Goal: Information Seeking & Learning: Learn about a topic

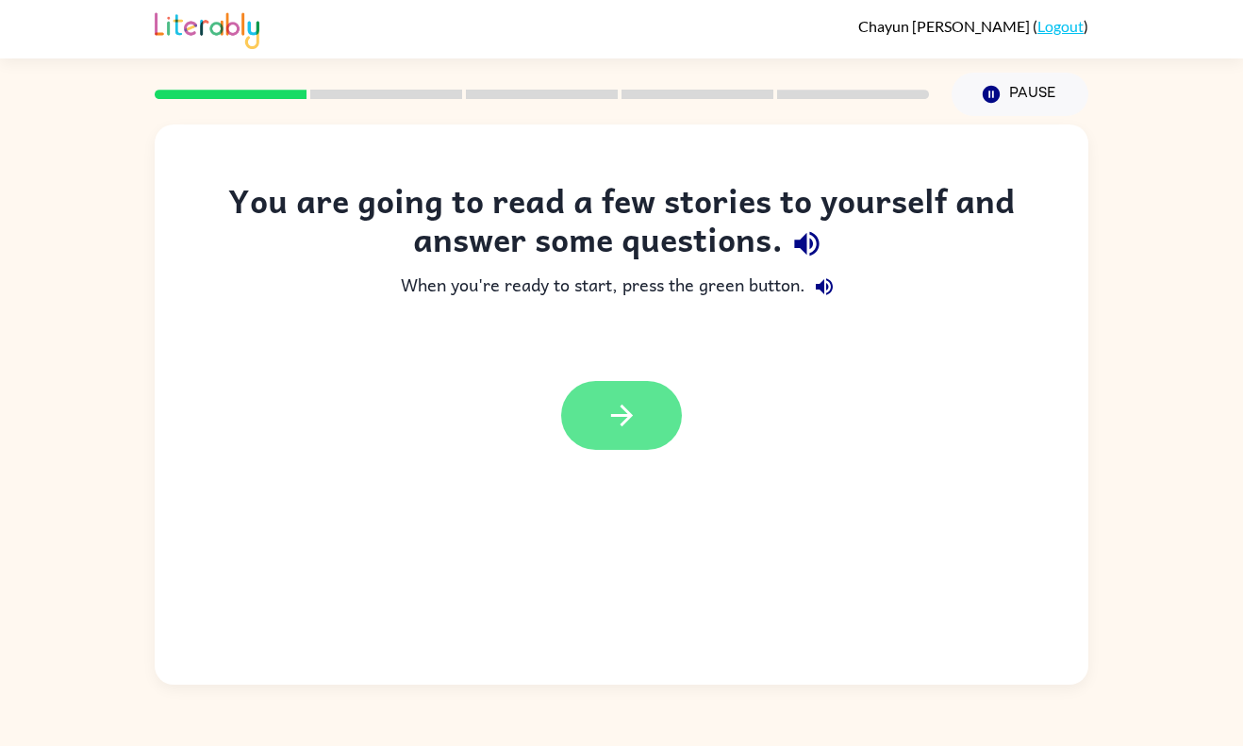
click at [632, 420] on icon "button" at bounding box center [622, 415] width 33 height 33
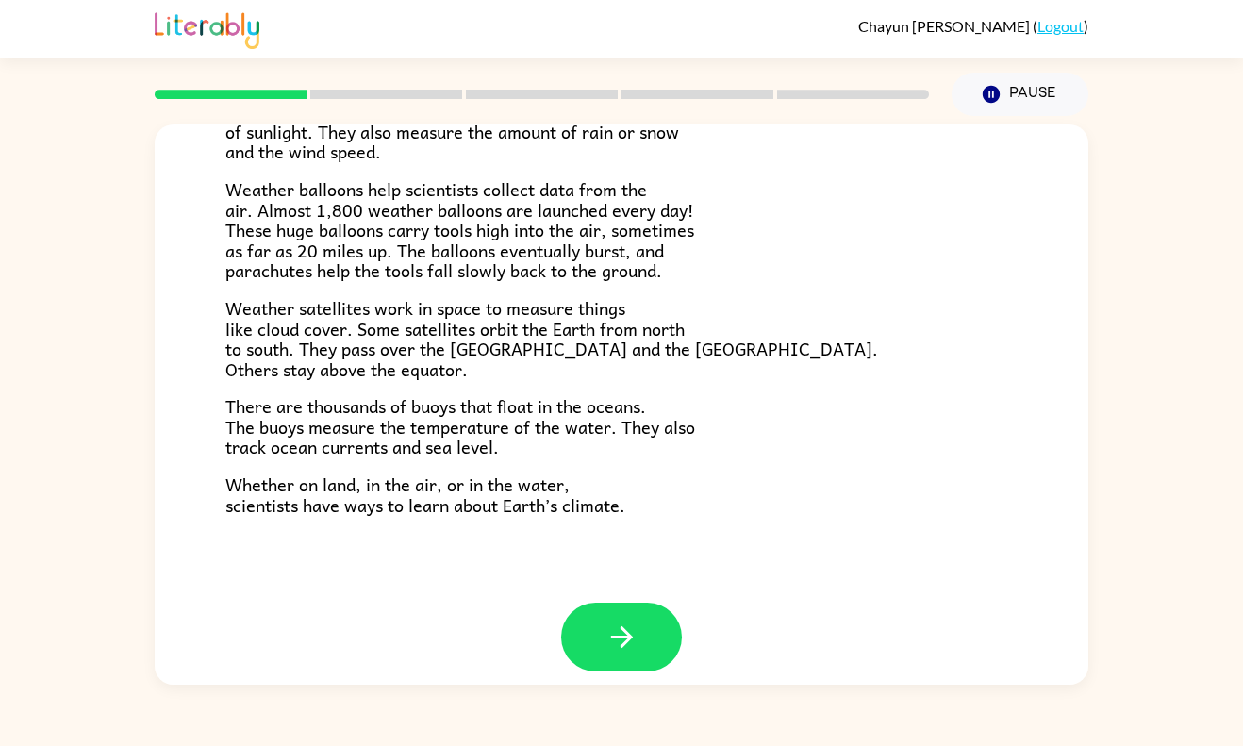
scroll to position [496, 0]
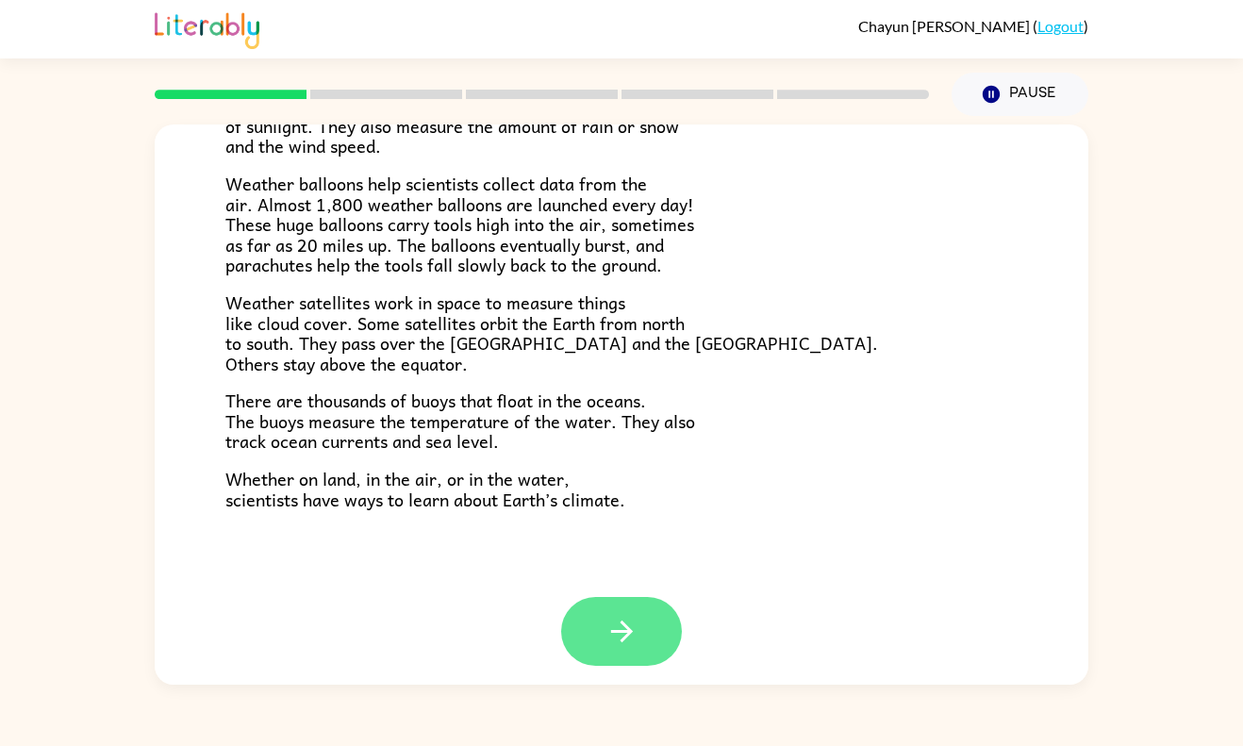
click at [631, 637] on icon "button" at bounding box center [622, 631] width 33 height 33
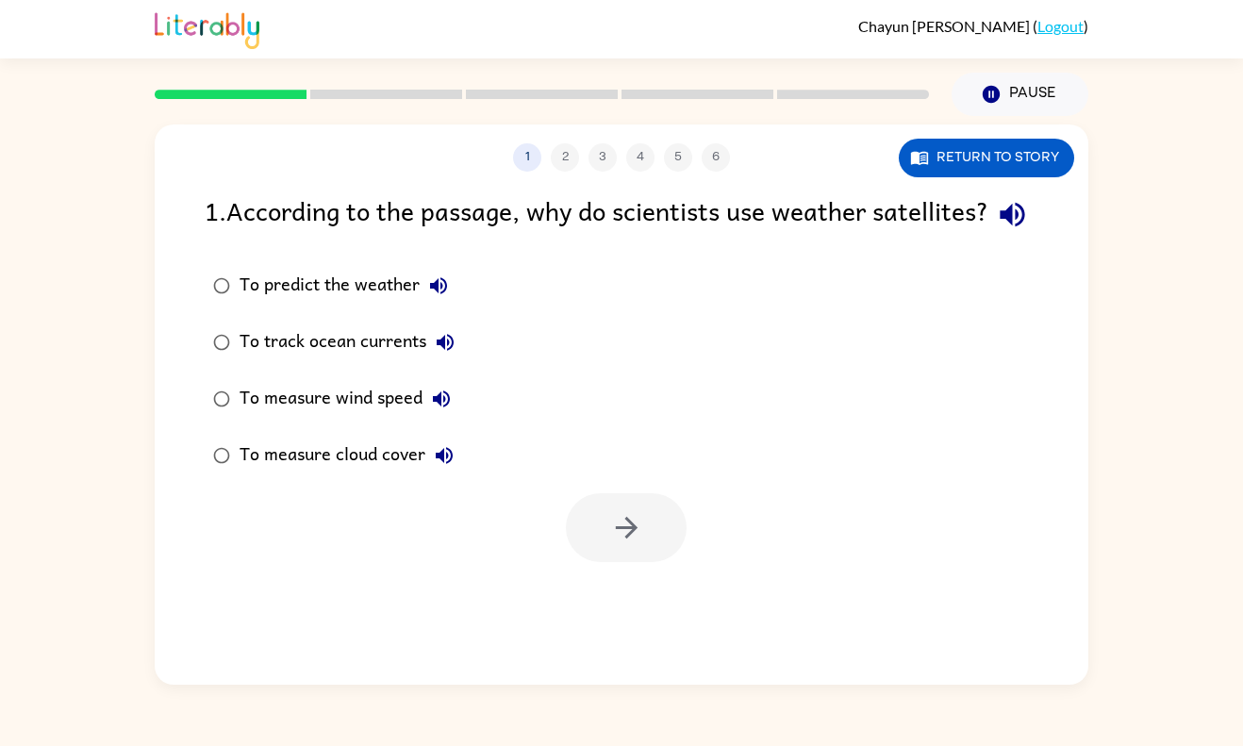
scroll to position [0, 0]
click at [374, 314] on label "To predict the weather" at bounding box center [333, 285] width 279 height 57
click at [630, 544] on icon "button" at bounding box center [626, 527] width 33 height 33
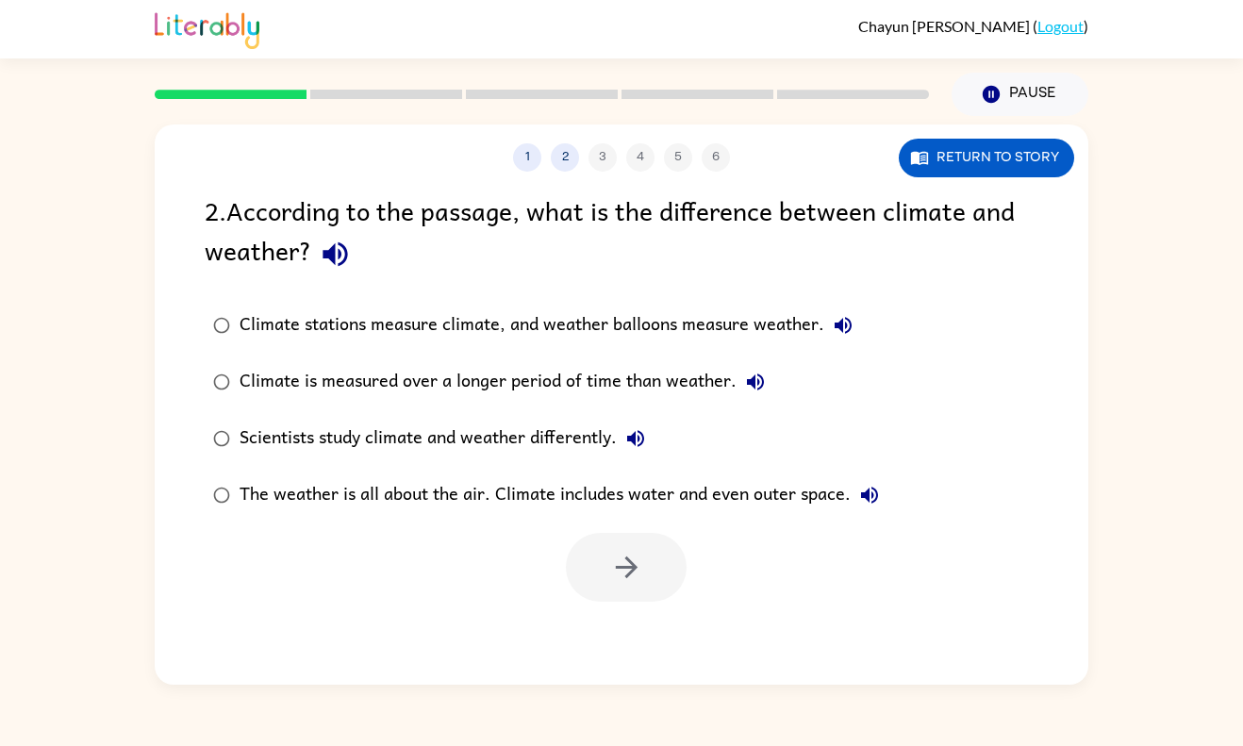
click at [765, 317] on div "Climate stations measure climate, and weather balloons measure weather." at bounding box center [551, 326] width 623 height 38
click at [608, 594] on button "button" at bounding box center [626, 567] width 121 height 69
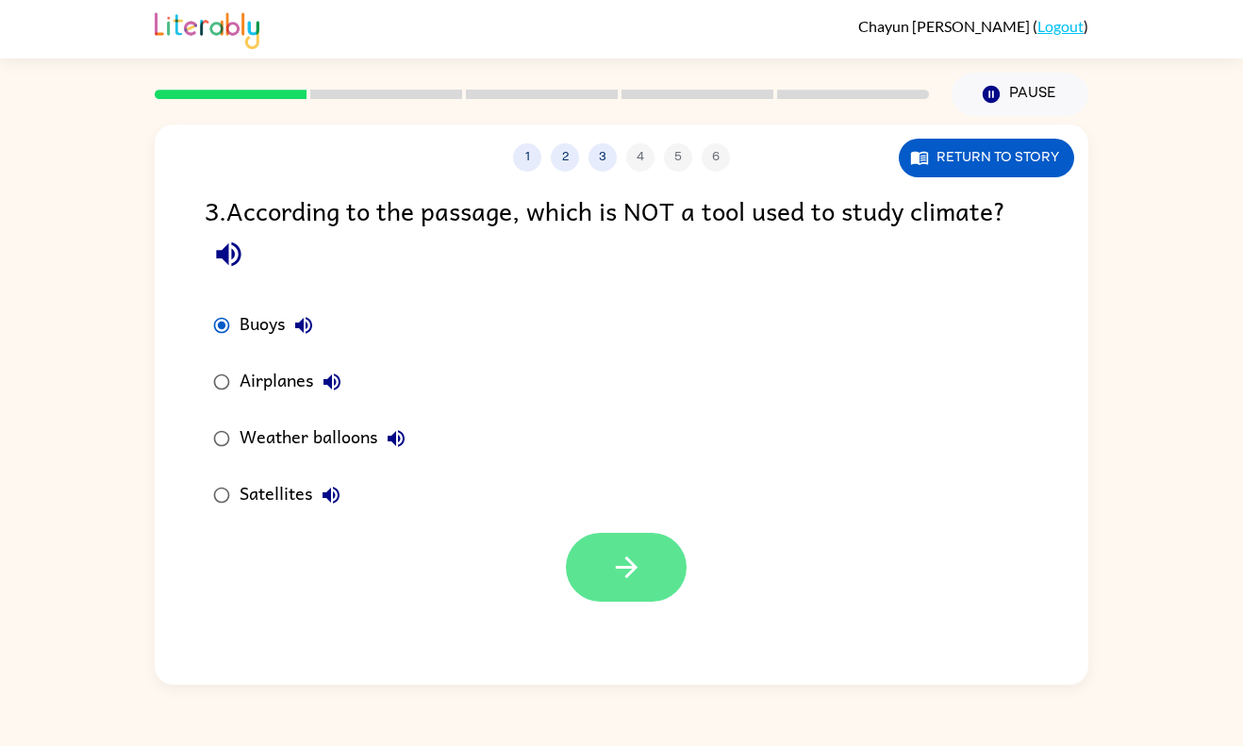
click at [602, 591] on button "button" at bounding box center [626, 567] width 121 height 69
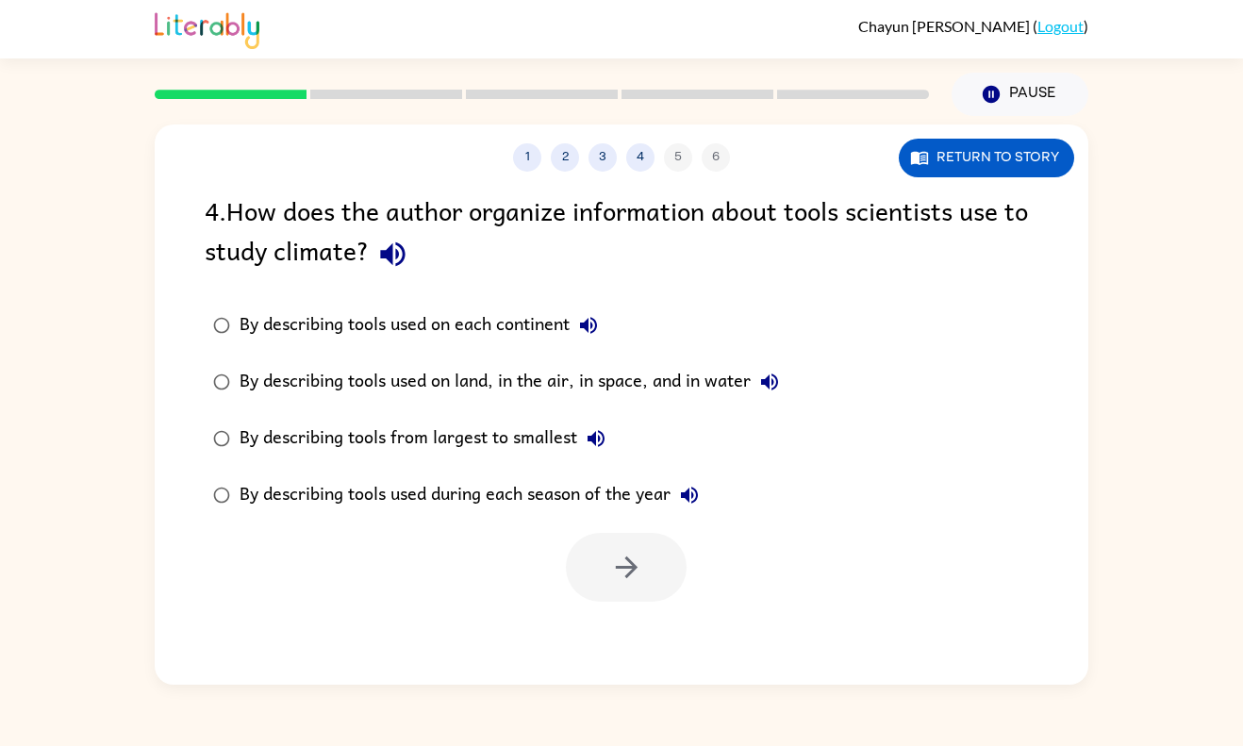
click at [609, 575] on div at bounding box center [626, 567] width 121 height 69
click at [1155, 307] on div "1 2 3 4 5 6 Return to story 4 . How does the author organize information about …" at bounding box center [621, 400] width 1243 height 569
click at [534, 439] on div "By describing tools from largest to smallest" at bounding box center [427, 439] width 375 height 38
click at [514, 449] on div "By describing tools from largest to smallest" at bounding box center [427, 439] width 375 height 38
click at [562, 383] on div "By describing tools used on land, in the air, in space, and in water" at bounding box center [514, 382] width 549 height 38
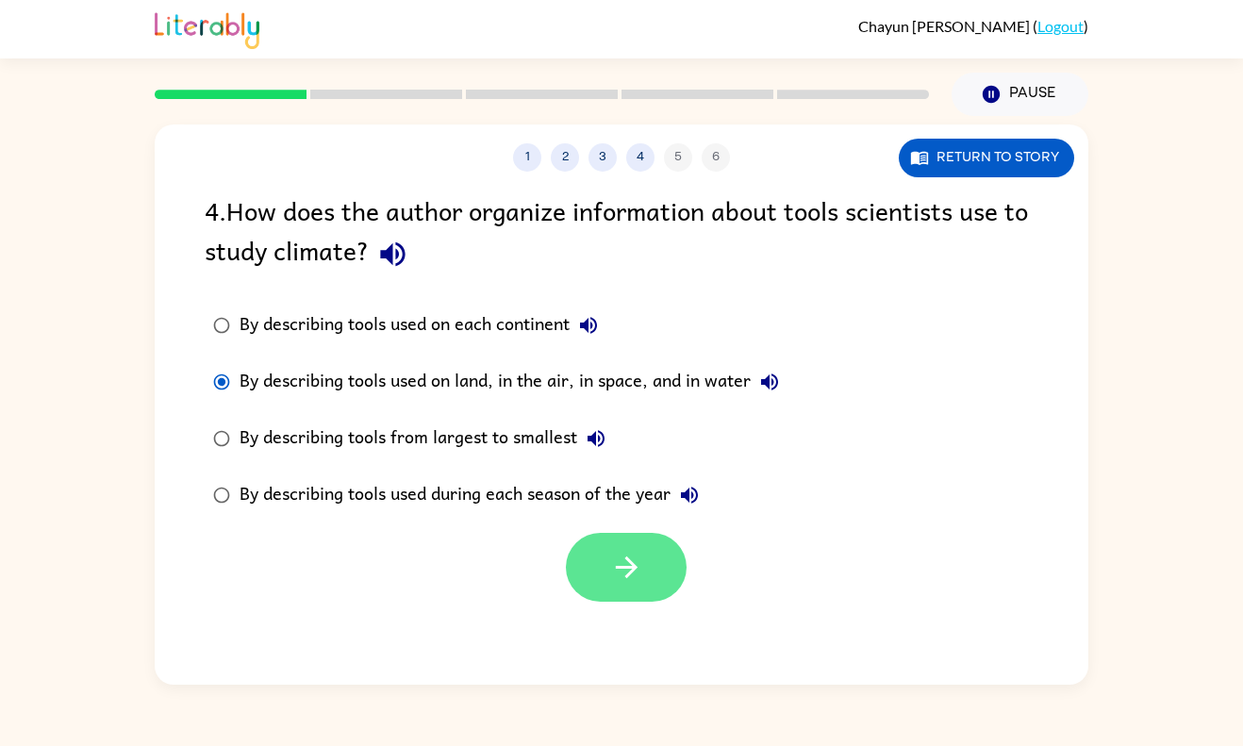
click at [610, 596] on button "button" at bounding box center [626, 567] width 121 height 69
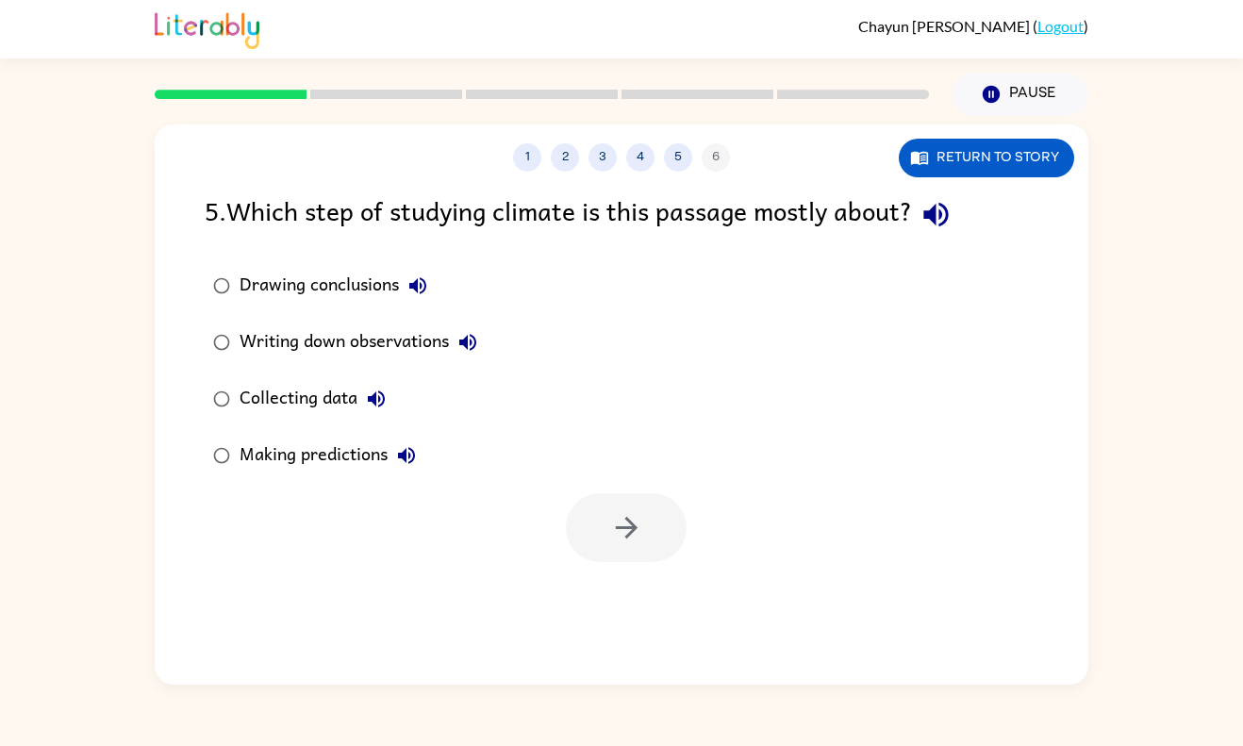
click at [616, 592] on div "1 2 3 4 5 6 Return to story 5 . Which step of studying climate is this passage …" at bounding box center [622, 405] width 934 height 560
click at [615, 578] on div "1 2 3 4 5 6 Return to story 5 . Which step of studying climate is this passage …" at bounding box center [622, 405] width 934 height 560
click at [331, 395] on div "Collecting data" at bounding box center [318, 399] width 156 height 38
click at [612, 517] on icon "button" at bounding box center [626, 527] width 33 height 33
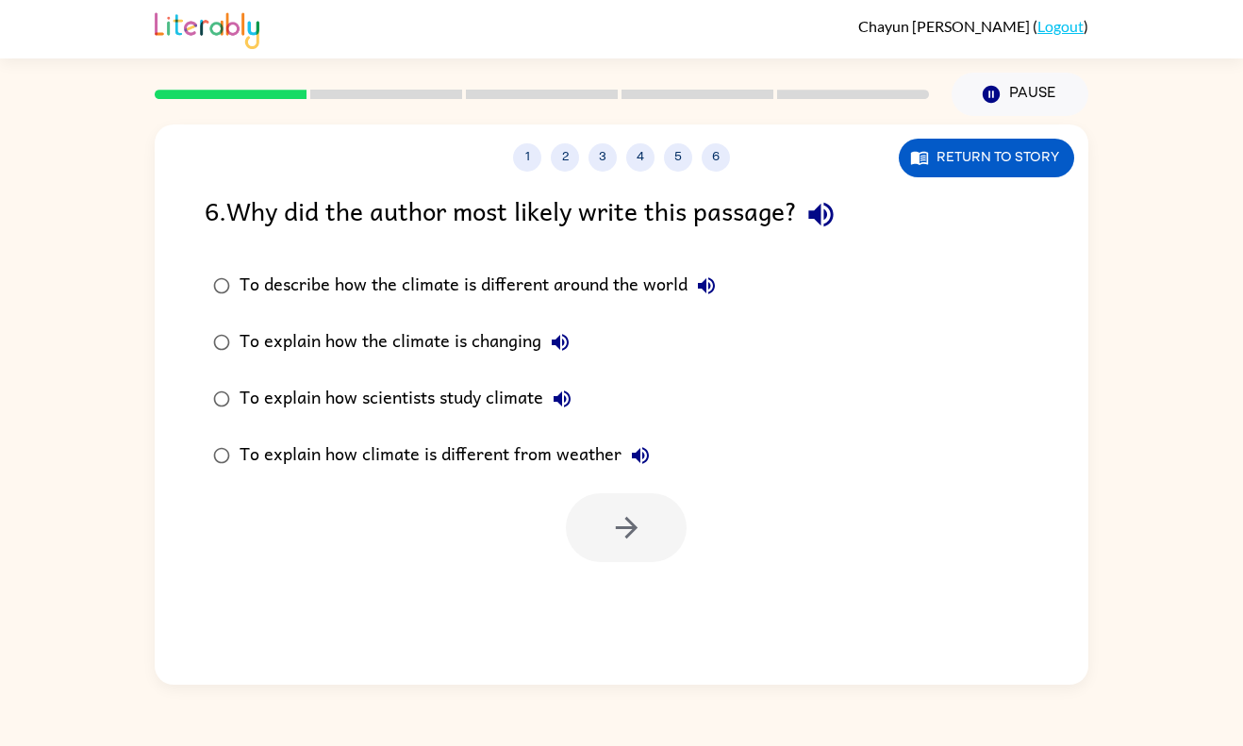
click at [415, 402] on div "To explain how scientists study climate" at bounding box center [410, 399] width 341 height 38
click at [632, 547] on button "button" at bounding box center [626, 527] width 121 height 69
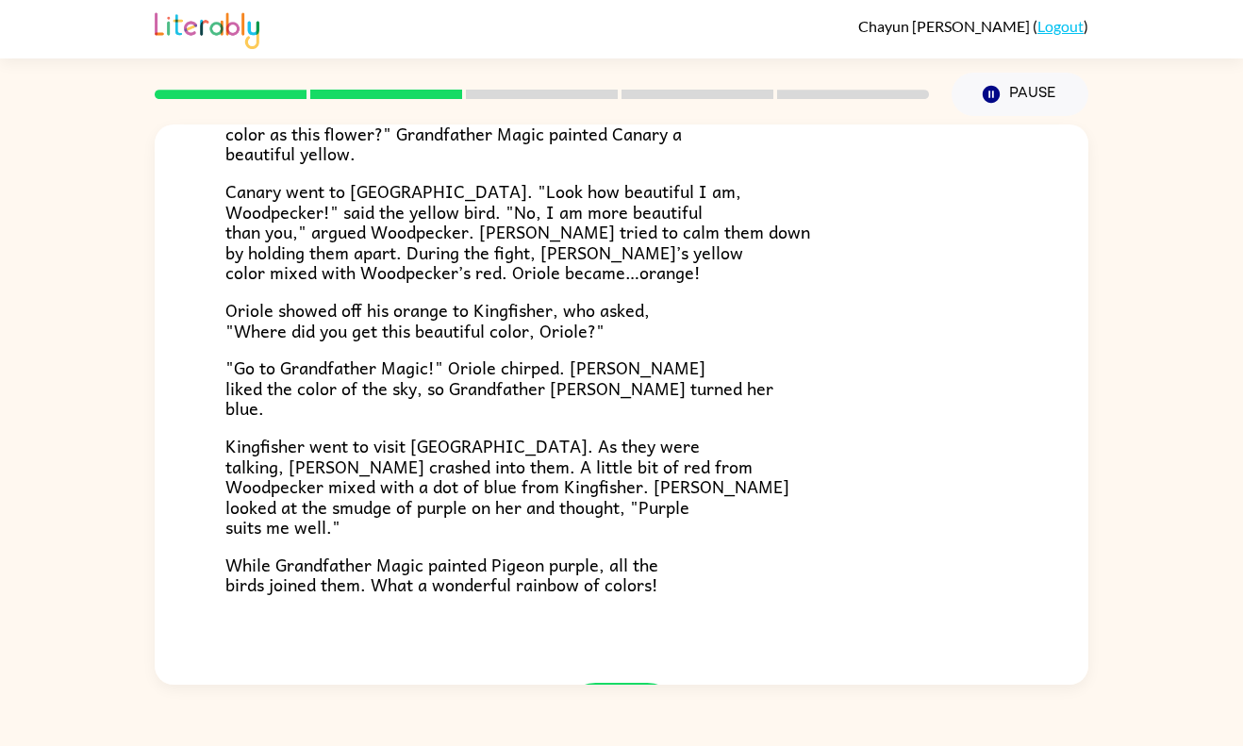
scroll to position [465, 0]
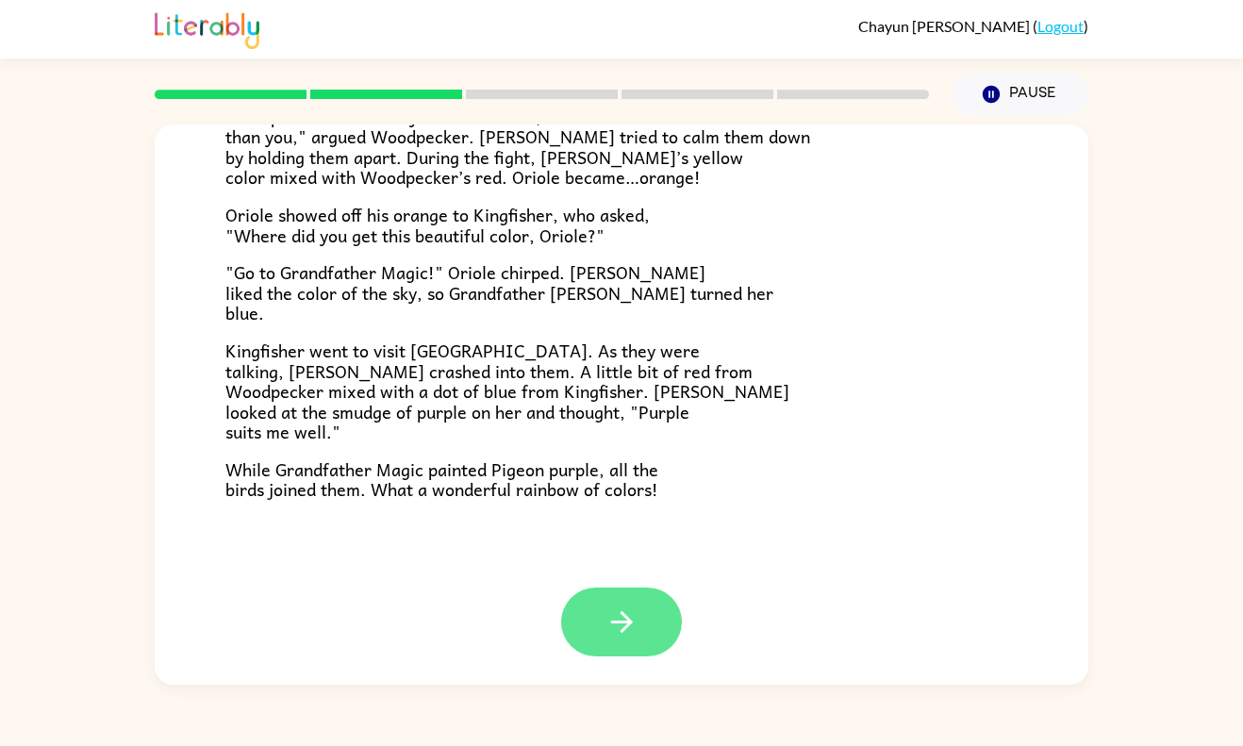
click at [606, 651] on button "button" at bounding box center [621, 622] width 121 height 69
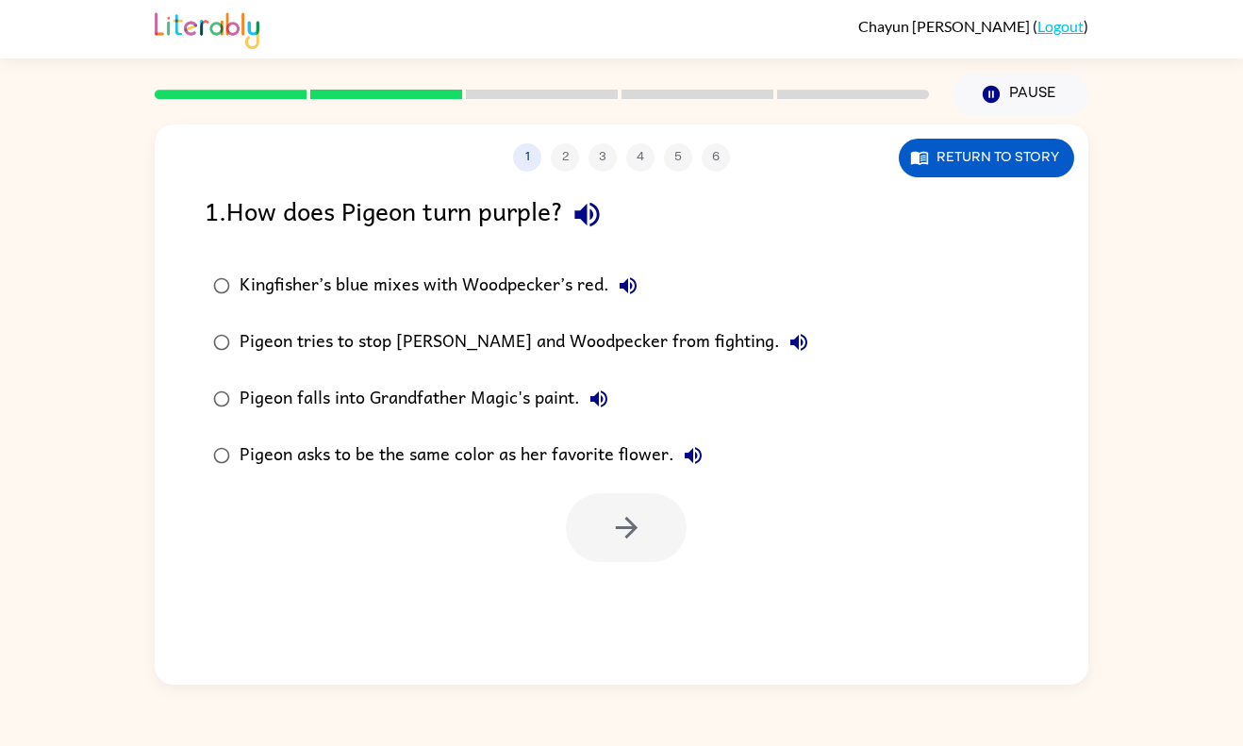
scroll to position [0, 0]
click at [605, 643] on div "1 2 3 4 5 6 Return to story 1 . How does Pigeon turn purple? Kingfisher’s blue …" at bounding box center [622, 405] width 934 height 560
click at [436, 267] on div "Kingfisher’s blue mixes with Woodpecker’s red." at bounding box center [443, 286] width 407 height 38
click at [663, 540] on button "button" at bounding box center [626, 527] width 121 height 69
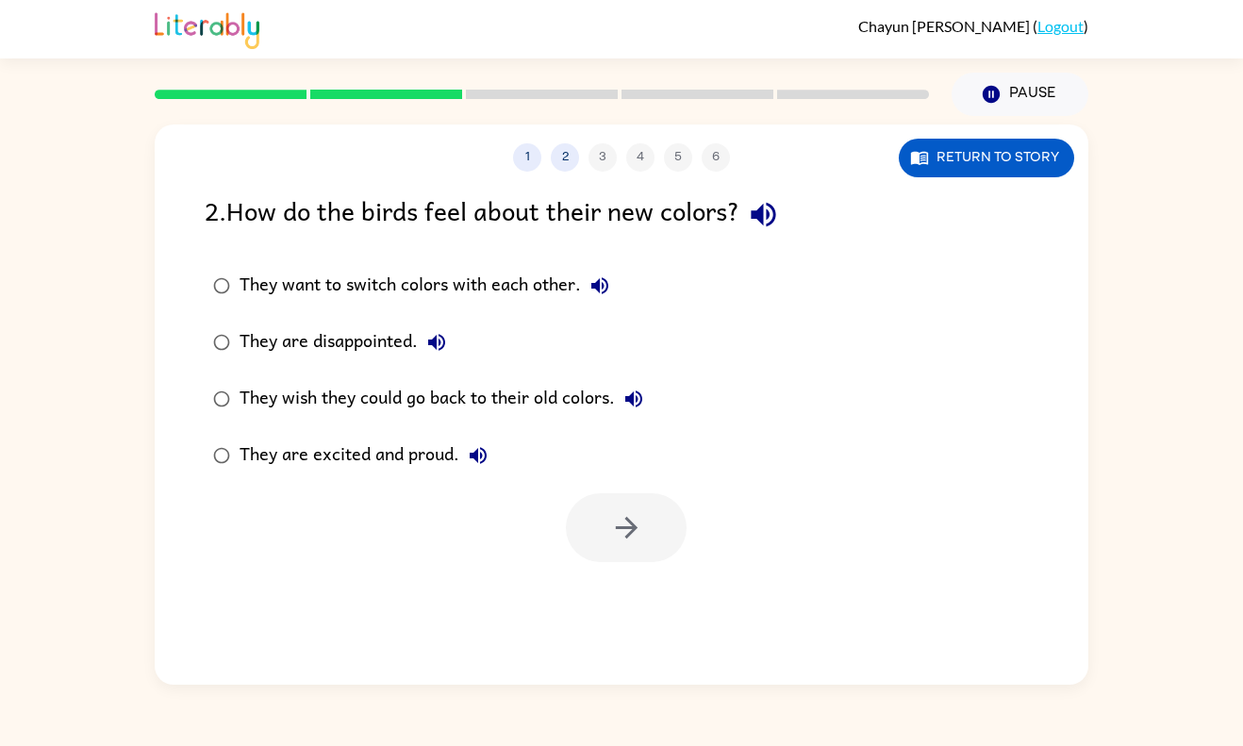
click at [487, 236] on div "2 . How do the birds feel about their new colors?" at bounding box center [622, 215] width 834 height 48
click at [411, 402] on div "They wish they could go back to their old colors." at bounding box center [446, 399] width 413 height 38
click at [660, 549] on button "button" at bounding box center [626, 527] width 121 height 69
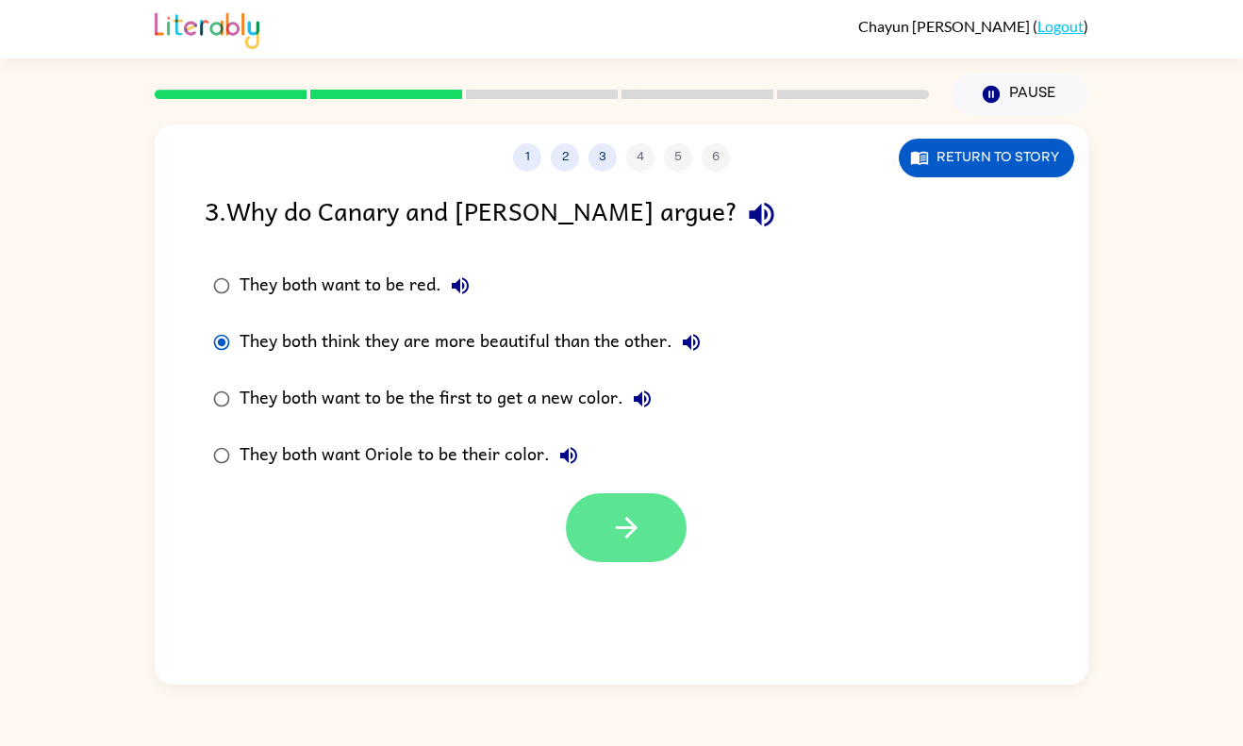
click at [604, 501] on button "button" at bounding box center [626, 527] width 121 height 69
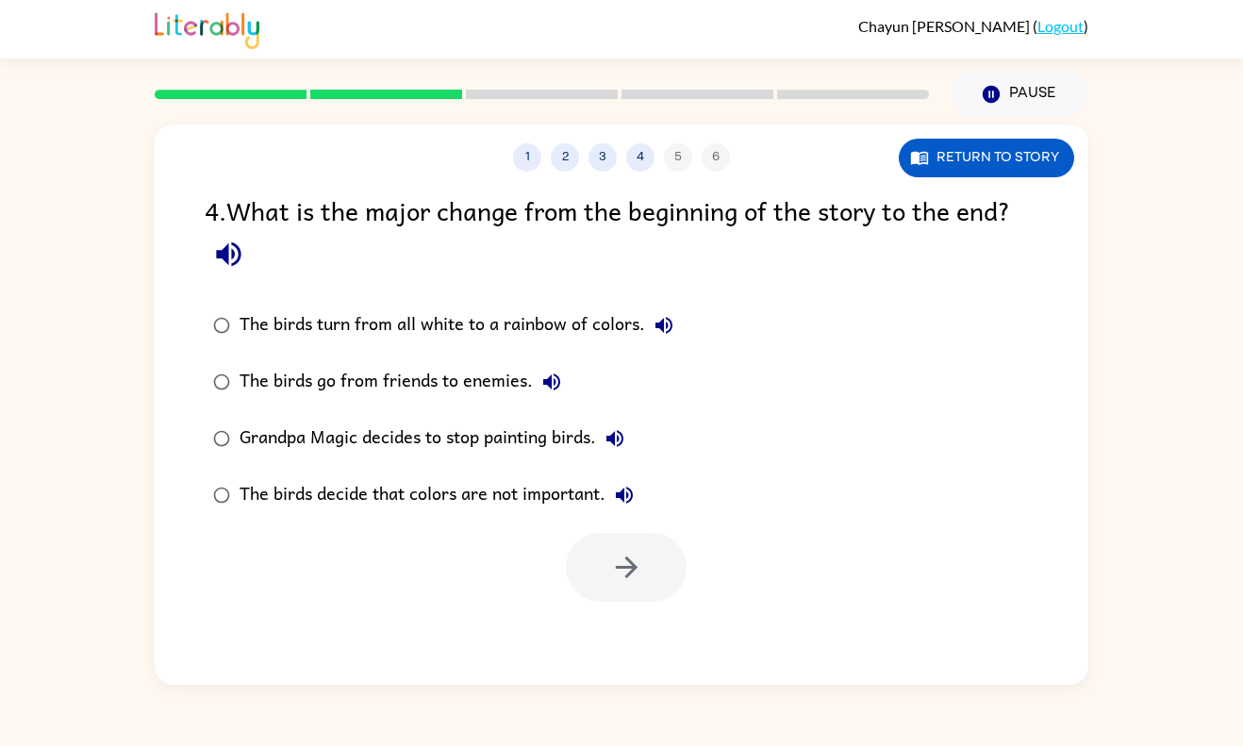
click at [594, 329] on div "The birds turn from all white to a rainbow of colors." at bounding box center [461, 326] width 443 height 38
click at [604, 555] on button "button" at bounding box center [626, 567] width 121 height 69
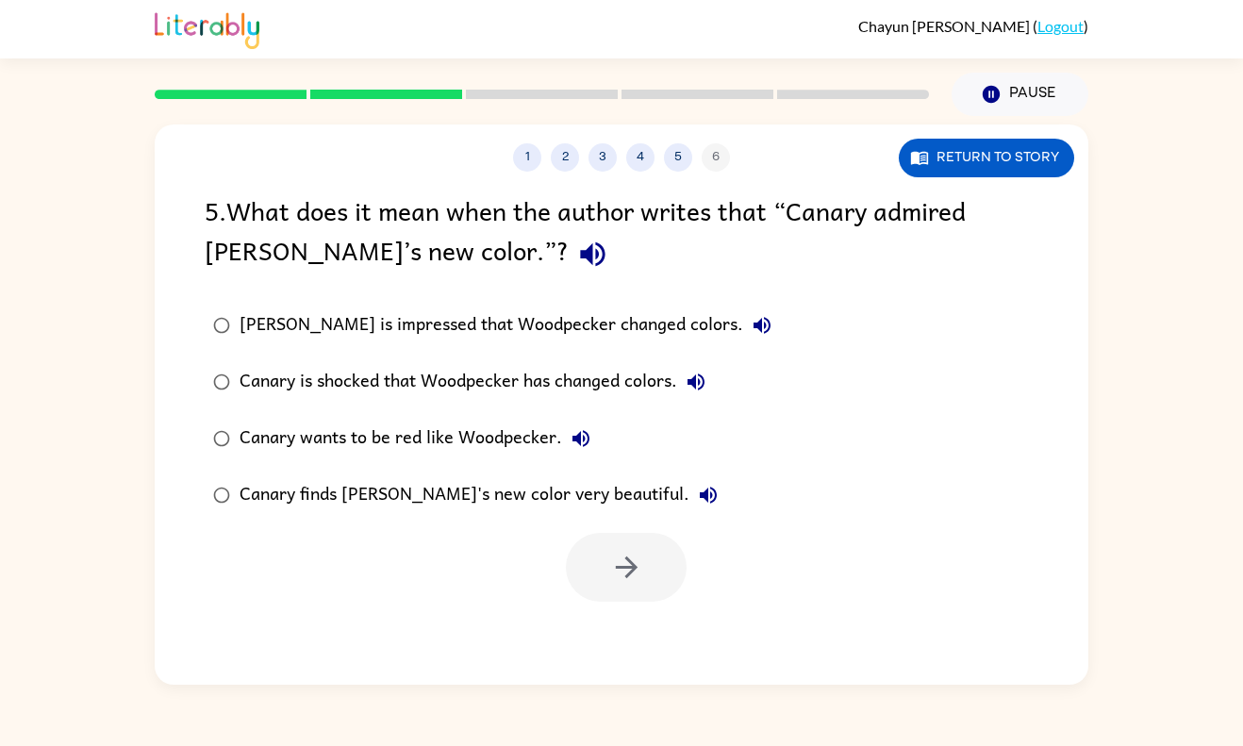
click at [616, 565] on div at bounding box center [626, 567] width 121 height 69
click at [472, 443] on div "Canary wants to be red like Woodpecker." at bounding box center [420, 439] width 360 height 38
click at [626, 567] on icon "button" at bounding box center [626, 567] width 22 height 22
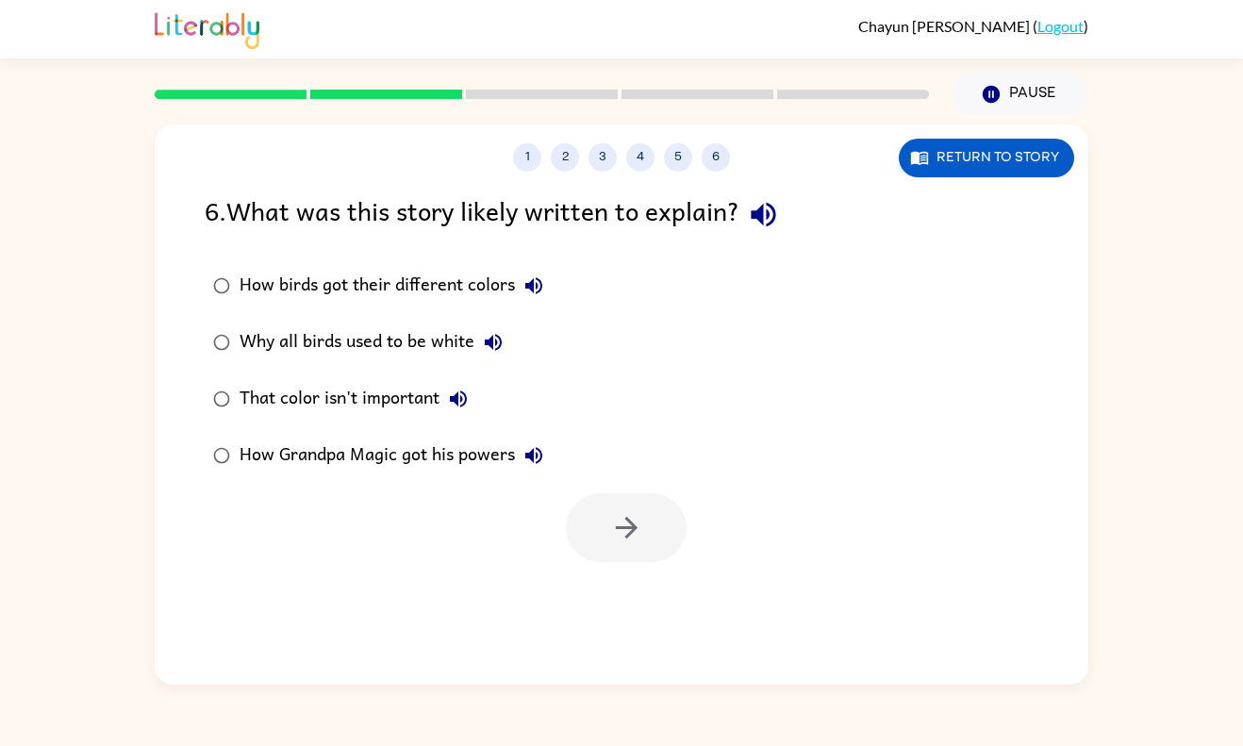
click at [415, 346] on div "Why all birds used to be white" at bounding box center [376, 343] width 273 height 38
click at [395, 413] on div "That color isn't important" at bounding box center [359, 399] width 238 height 38
click at [645, 556] on button "button" at bounding box center [626, 527] width 121 height 69
click at [617, 552] on div at bounding box center [626, 527] width 121 height 69
click at [624, 524] on div at bounding box center [626, 527] width 121 height 69
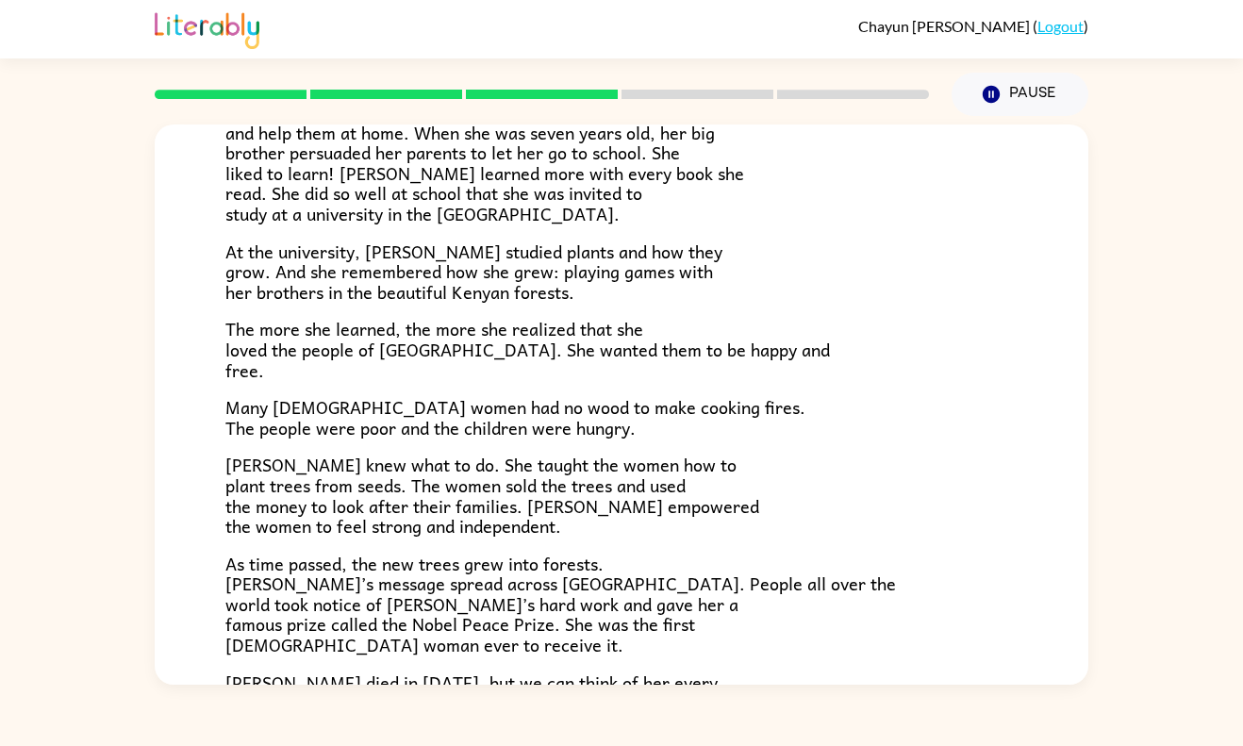
scroll to position [509, 0]
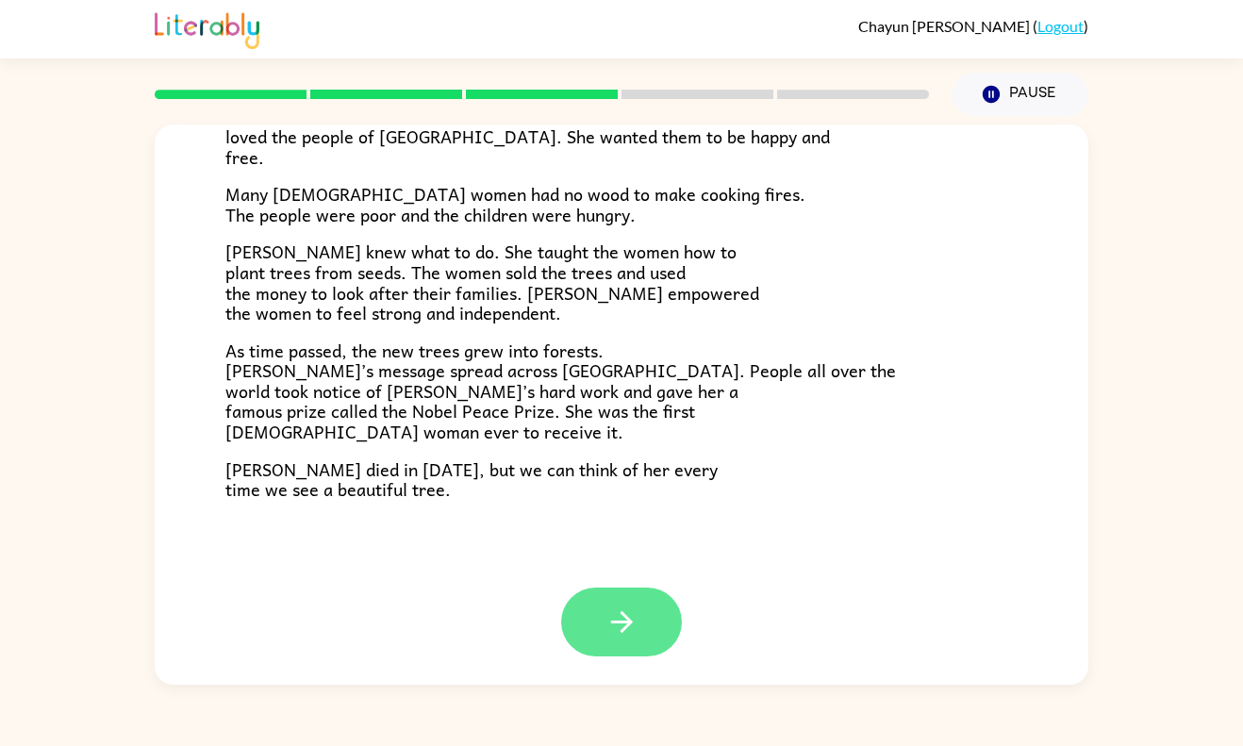
click at [645, 649] on button "button" at bounding box center [621, 622] width 121 height 69
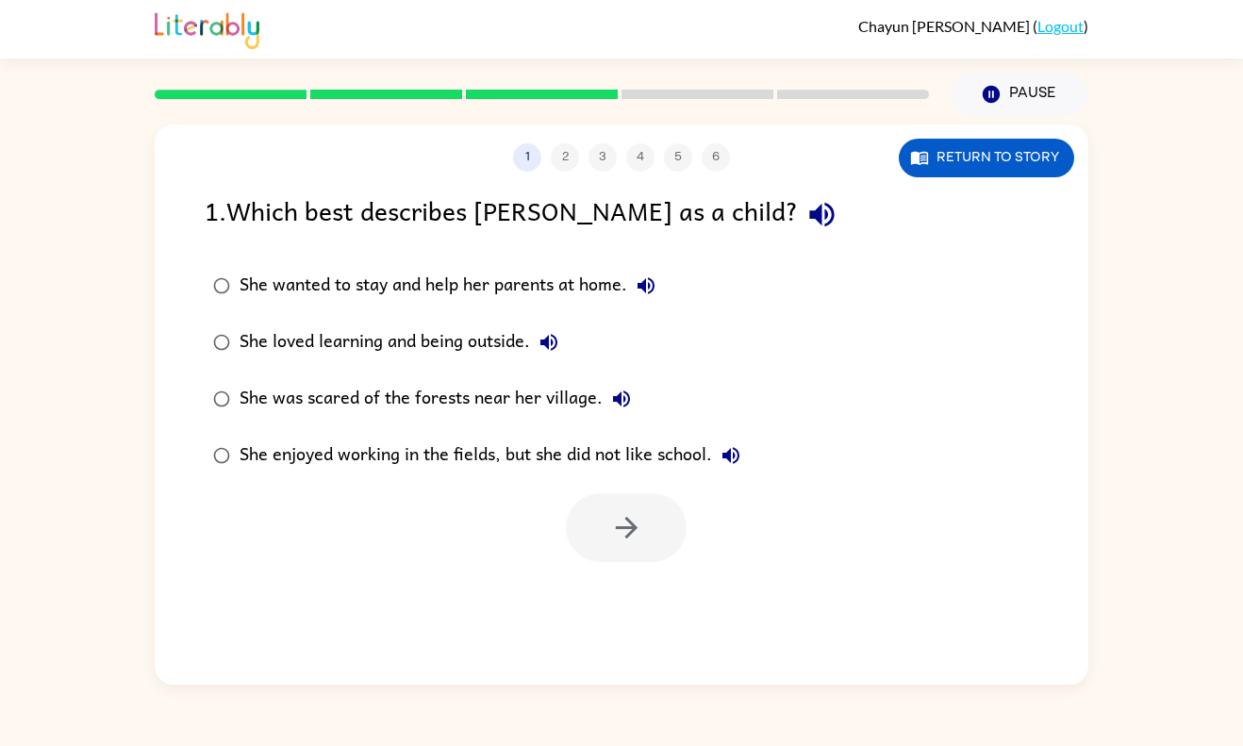
click at [642, 601] on div "1 2 3 4 5 6 Return to story 1 . Which best describes [PERSON_NAME] as a child? …" at bounding box center [622, 405] width 934 height 560
click at [409, 333] on div "She loved learning and being outside." at bounding box center [404, 343] width 328 height 38
click at [653, 549] on button "button" at bounding box center [626, 527] width 121 height 69
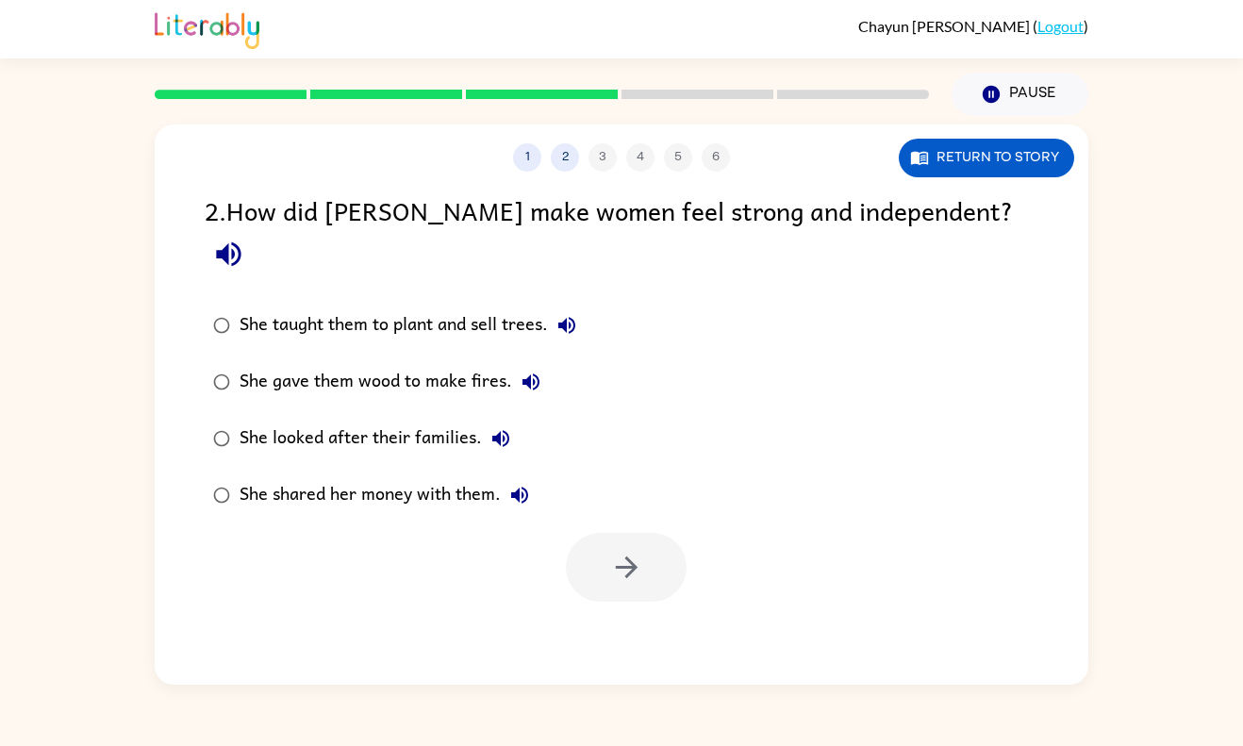
click at [623, 543] on div at bounding box center [626, 567] width 121 height 69
click at [358, 476] on div "She shared her money with them." at bounding box center [389, 495] width 299 height 38
click at [617, 551] on icon "button" at bounding box center [626, 567] width 33 height 33
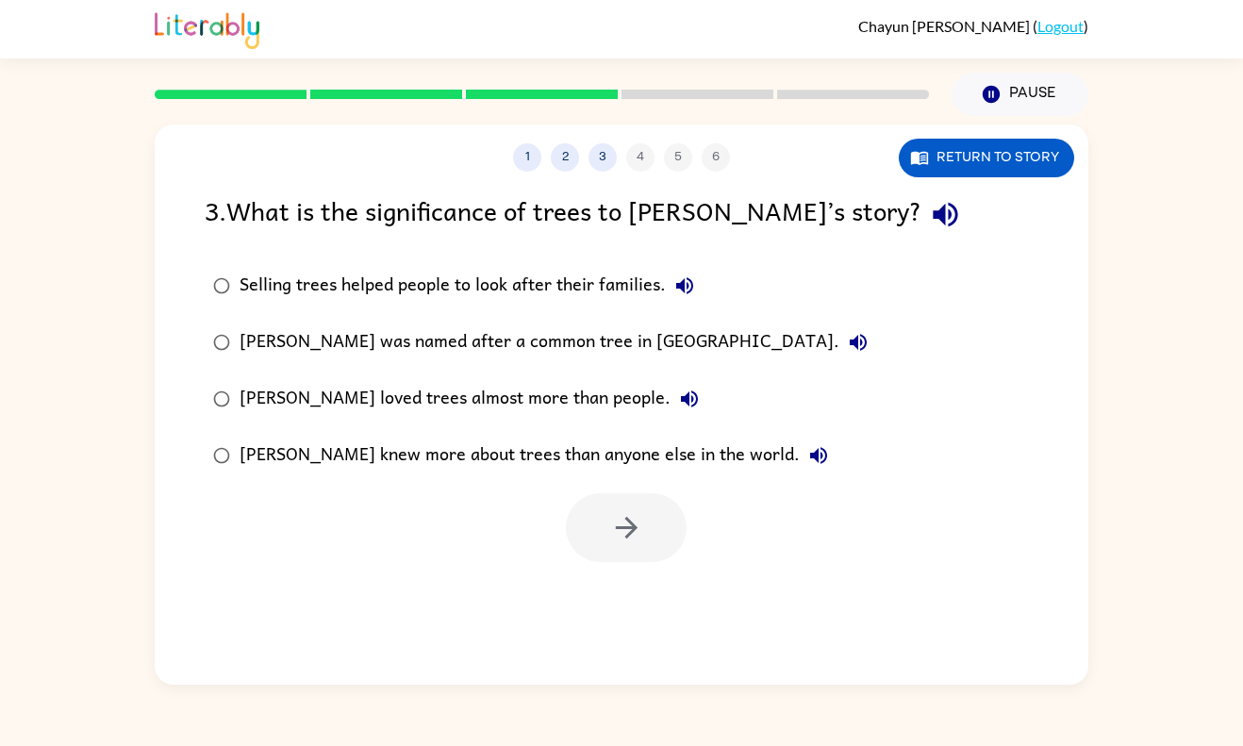
click at [624, 521] on div at bounding box center [626, 527] width 121 height 69
click at [519, 344] on div "[PERSON_NAME] was named after a common tree in [GEOGRAPHIC_DATA]." at bounding box center [559, 343] width 638 height 38
click at [632, 504] on button "button" at bounding box center [626, 527] width 121 height 69
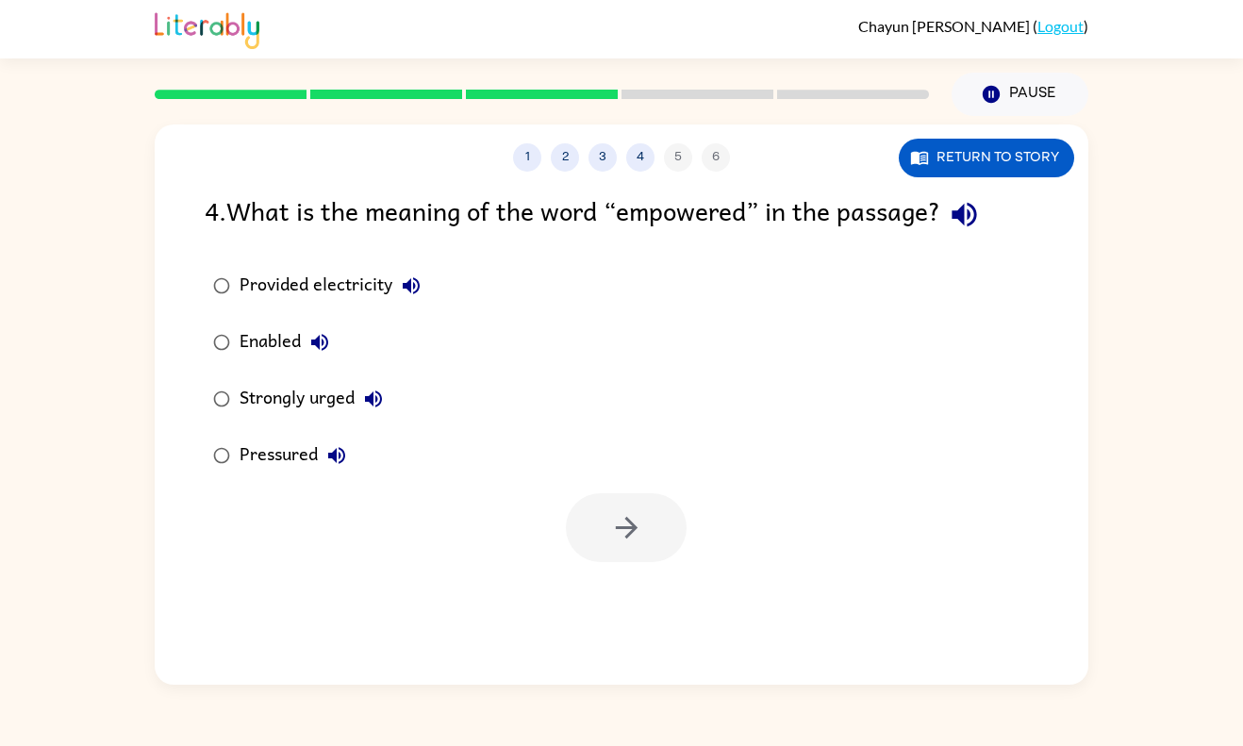
click at [620, 507] on div at bounding box center [626, 527] width 121 height 69
click at [326, 413] on div "Strongly urged" at bounding box center [316, 399] width 153 height 38
click at [658, 521] on button "button" at bounding box center [626, 527] width 121 height 69
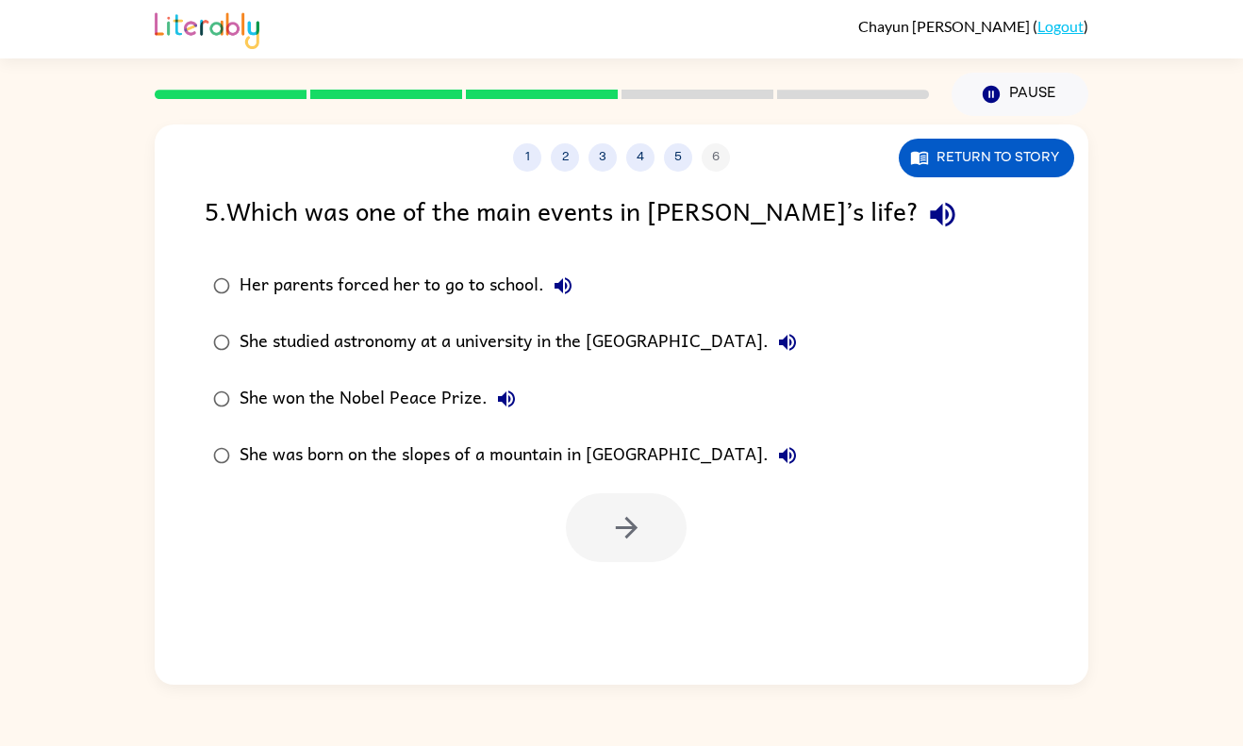
click at [654, 562] on div at bounding box center [626, 527] width 121 height 69
click at [425, 409] on div "She won the Nobel Peace Prize." at bounding box center [383, 399] width 286 height 38
click at [694, 596] on div "1 2 3 4 5 6 Return to story 5 . Which was one of the main events in [PERSON_NAM…" at bounding box center [622, 405] width 934 height 560
click at [605, 526] on button "button" at bounding box center [626, 527] width 121 height 69
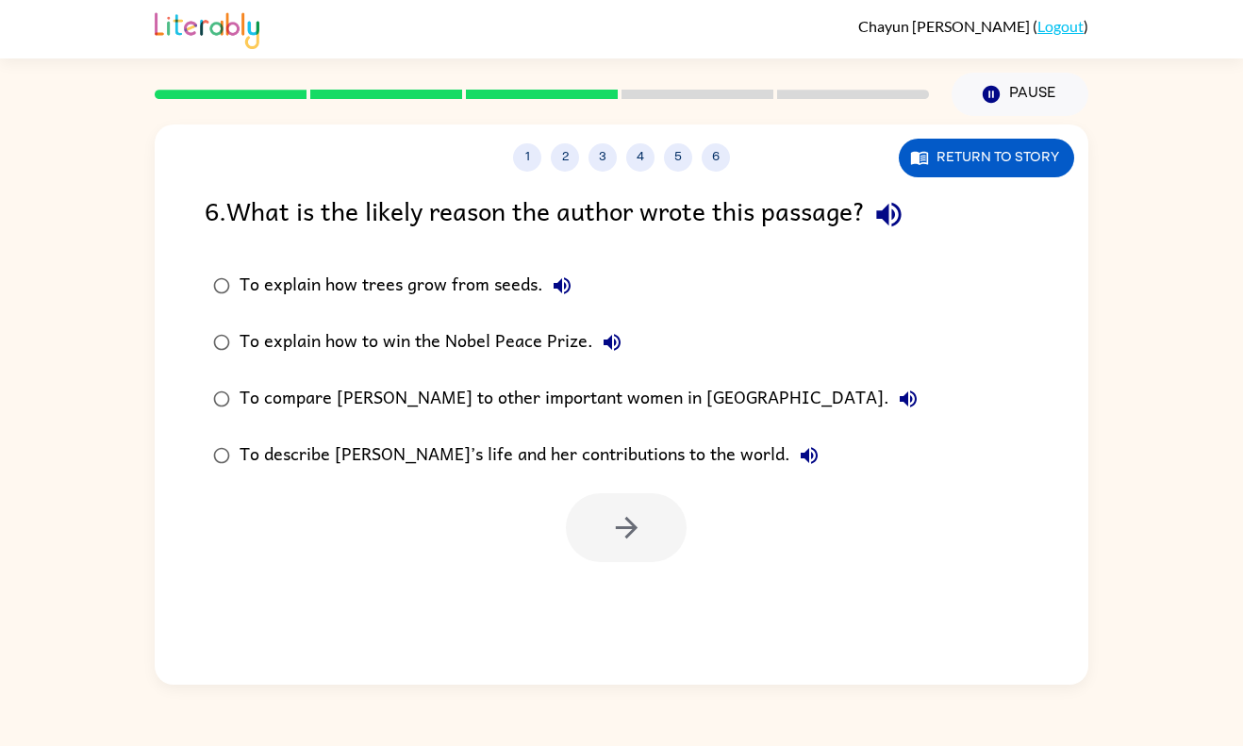
click at [469, 324] on div "To explain how to win the Nobel Peace Prize." at bounding box center [435, 343] width 391 height 38
click at [602, 477] on label "To describe [PERSON_NAME]’s life and her contributions to the world." at bounding box center [565, 455] width 742 height 57
click at [610, 508] on button "button" at bounding box center [626, 527] width 121 height 69
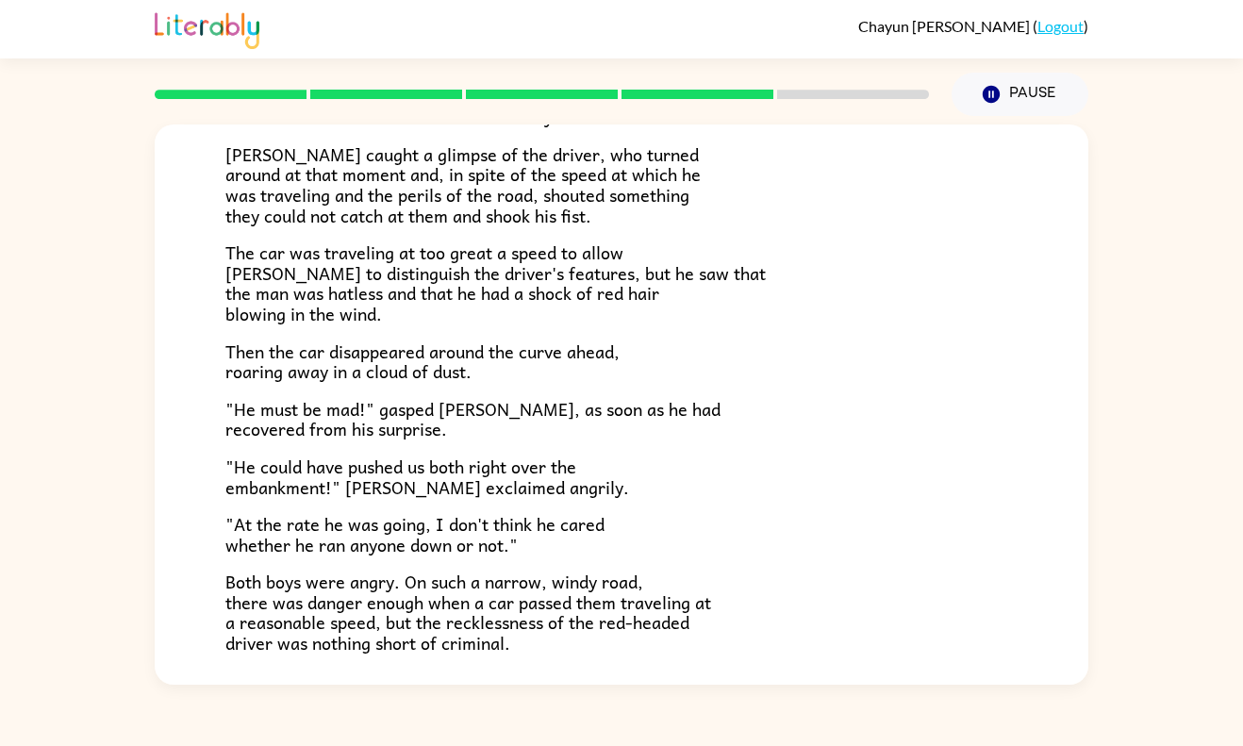
scroll to position [502, 0]
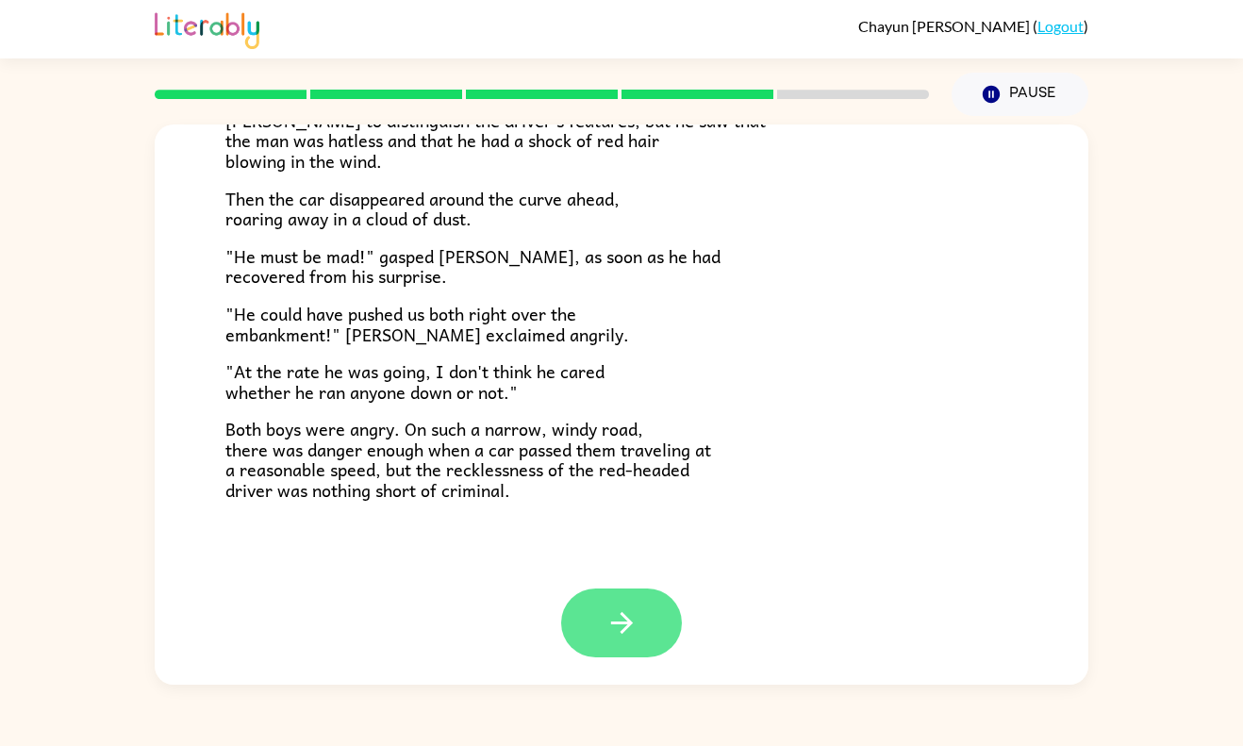
click at [653, 622] on button "button" at bounding box center [621, 623] width 121 height 69
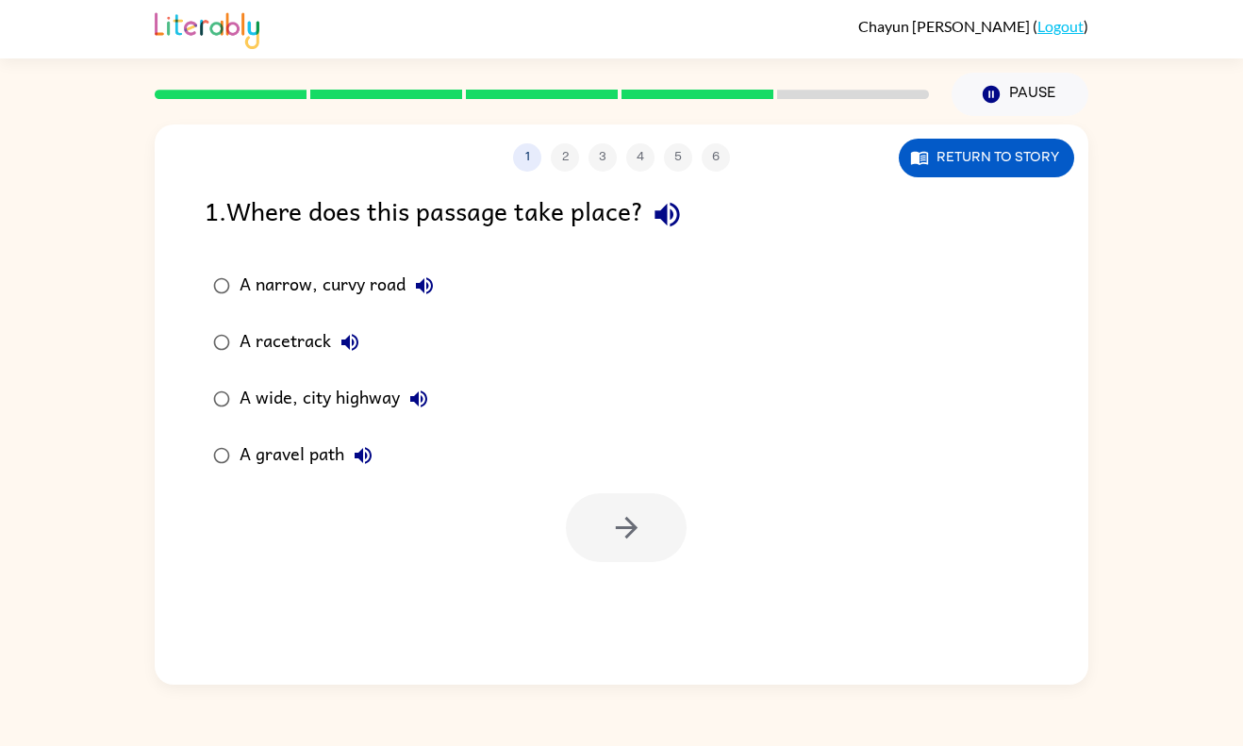
scroll to position [0, 0]
click at [654, 611] on div "1 2 3 4 5 6 Return to story 1 . Where does this passage take place? A narrow, c…" at bounding box center [622, 405] width 934 height 560
click at [406, 407] on button "A wide, city highway" at bounding box center [419, 399] width 38 height 38
click at [367, 400] on div "A wide, city highway" at bounding box center [339, 399] width 198 height 38
click at [641, 552] on button "button" at bounding box center [626, 527] width 121 height 69
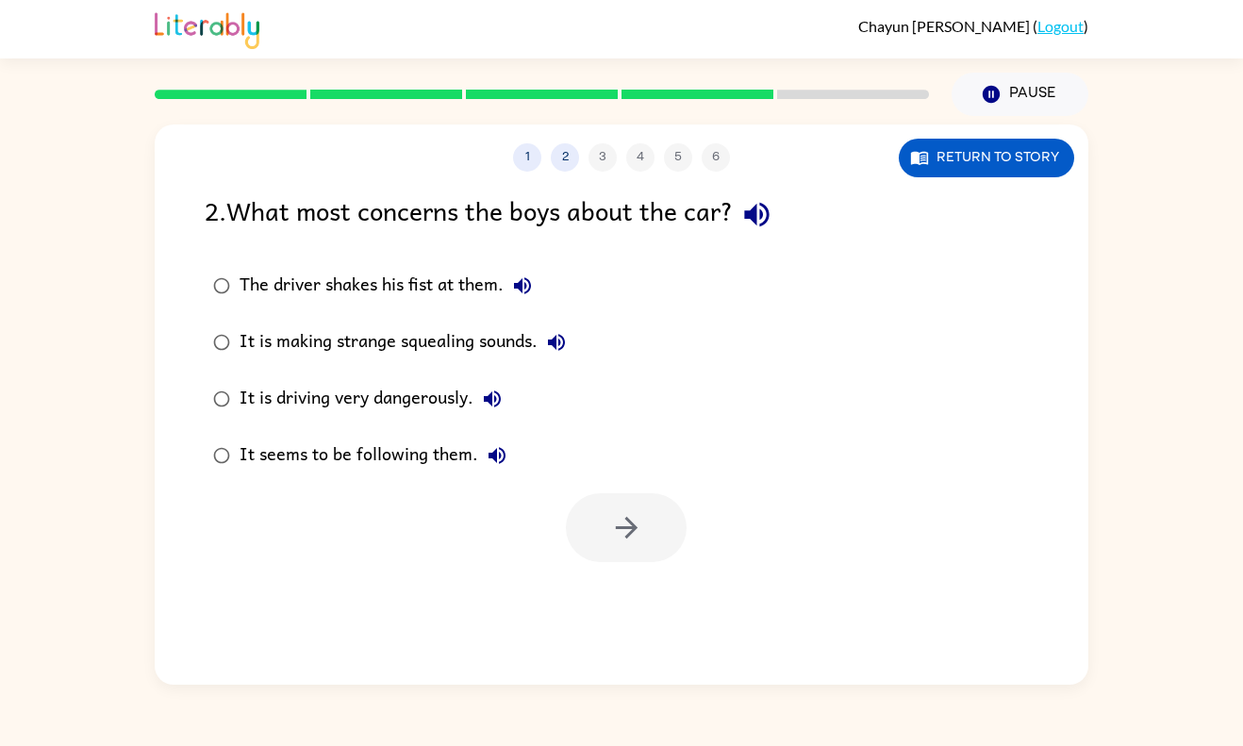
click at [578, 541] on div at bounding box center [626, 527] width 121 height 69
click at [416, 415] on div "It is driving very dangerously." at bounding box center [376, 399] width 272 height 38
click at [614, 545] on button "button" at bounding box center [626, 527] width 121 height 69
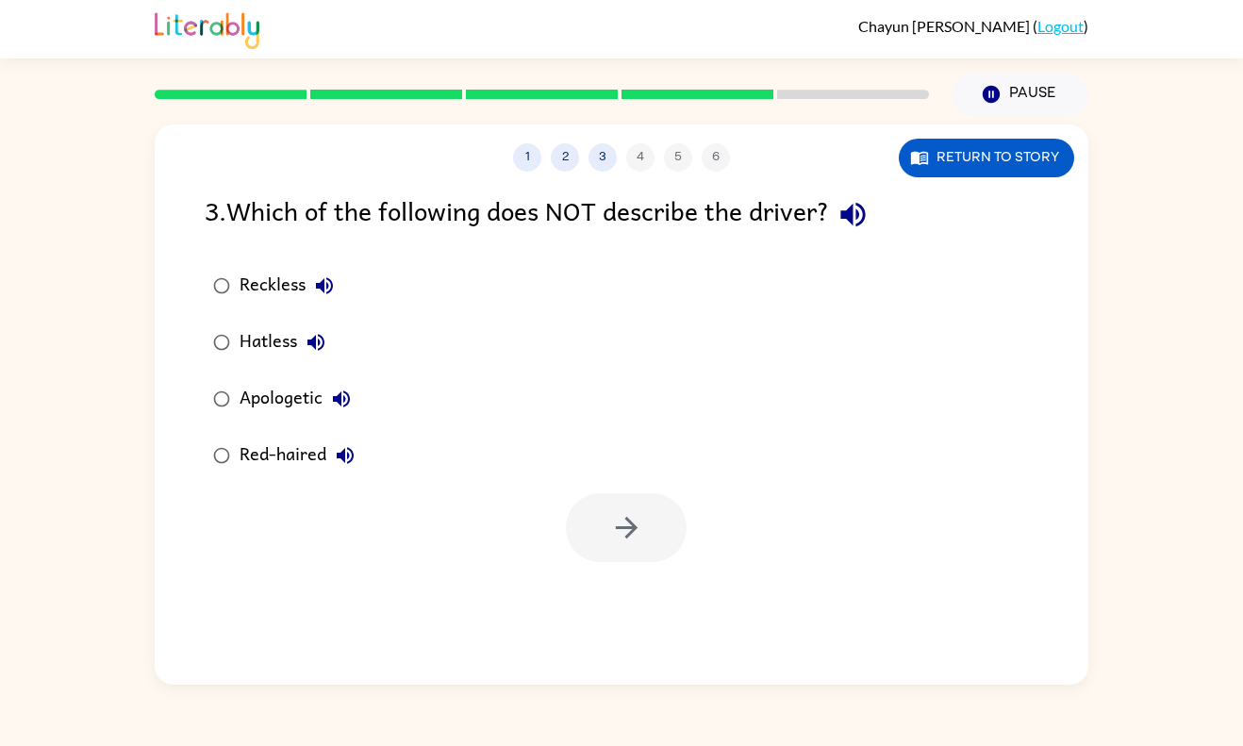
click at [310, 291] on button "Reckless" at bounding box center [325, 286] width 38 height 38
click at [641, 527] on icon "button" at bounding box center [626, 527] width 33 height 33
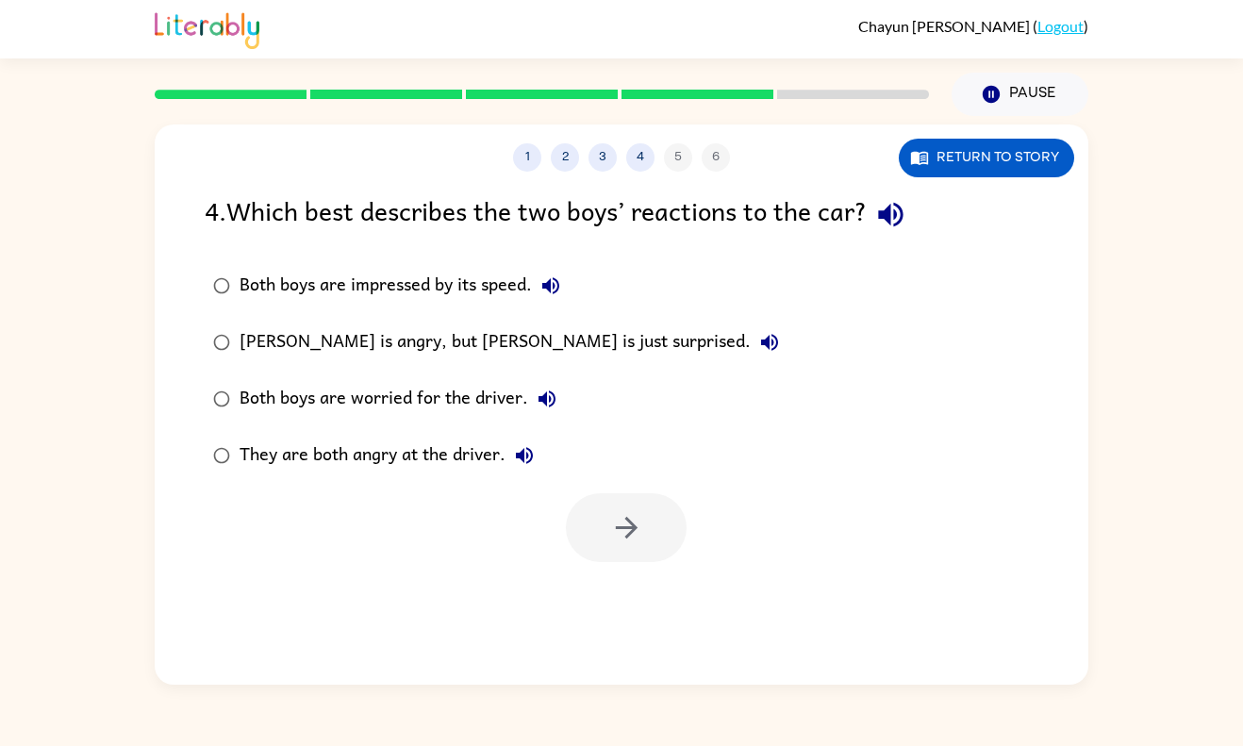
click at [454, 461] on div "They are both angry at the driver." at bounding box center [392, 456] width 304 height 38
click at [652, 555] on button "button" at bounding box center [626, 527] width 121 height 69
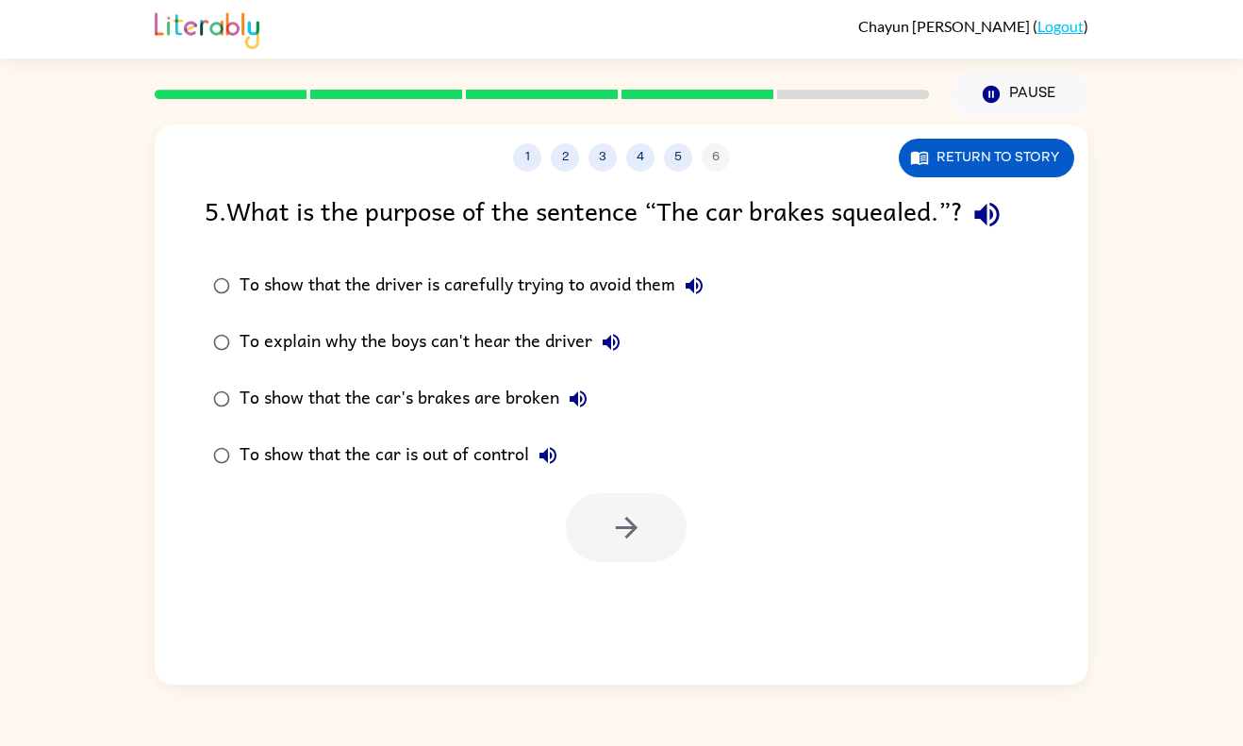
click at [625, 566] on div "1 2 3 4 5 6 Return to story 5 . What is the purpose of the sentence “The car br…" at bounding box center [622, 405] width 934 height 560
click at [526, 361] on div "To explain why the boys can't hear the driver" at bounding box center [435, 343] width 390 height 38
click at [613, 510] on button "button" at bounding box center [626, 527] width 121 height 69
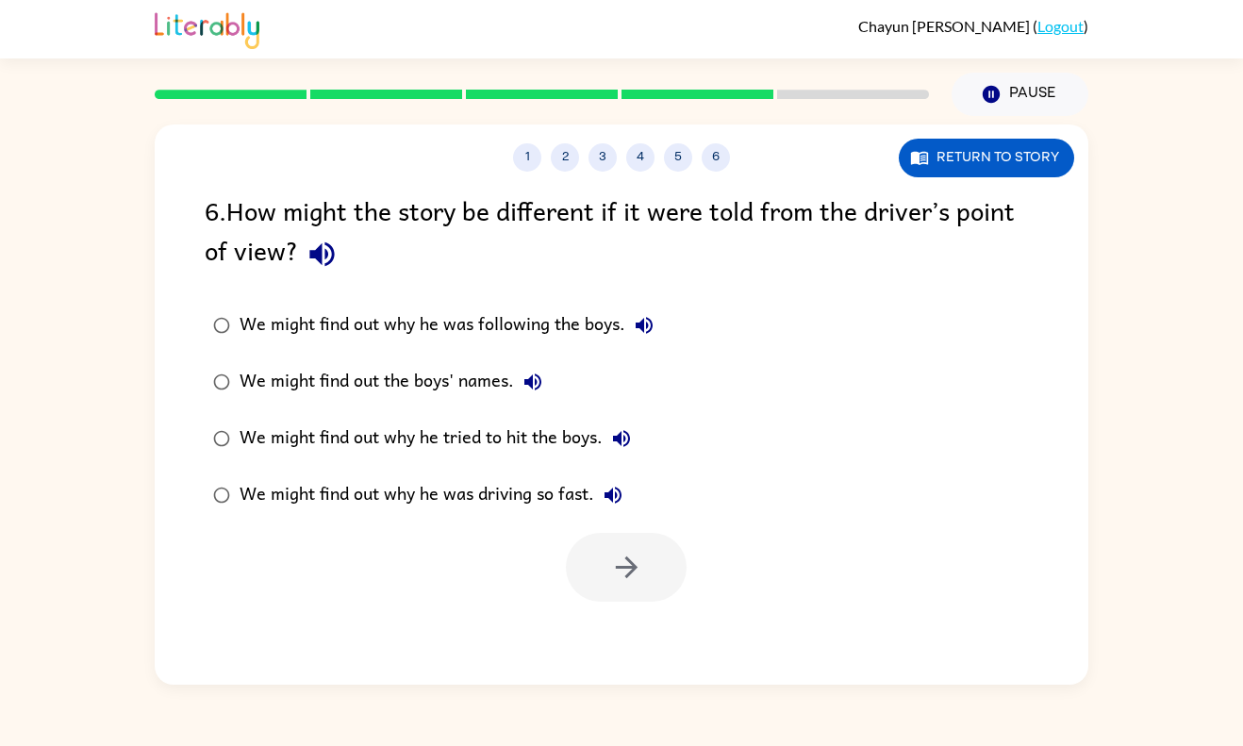
click at [565, 507] on div "We might find out why he was driving so fast." at bounding box center [436, 495] width 392 height 38
click at [635, 573] on icon "button" at bounding box center [626, 567] width 33 height 33
